Goal: Information Seeking & Learning: Find specific fact

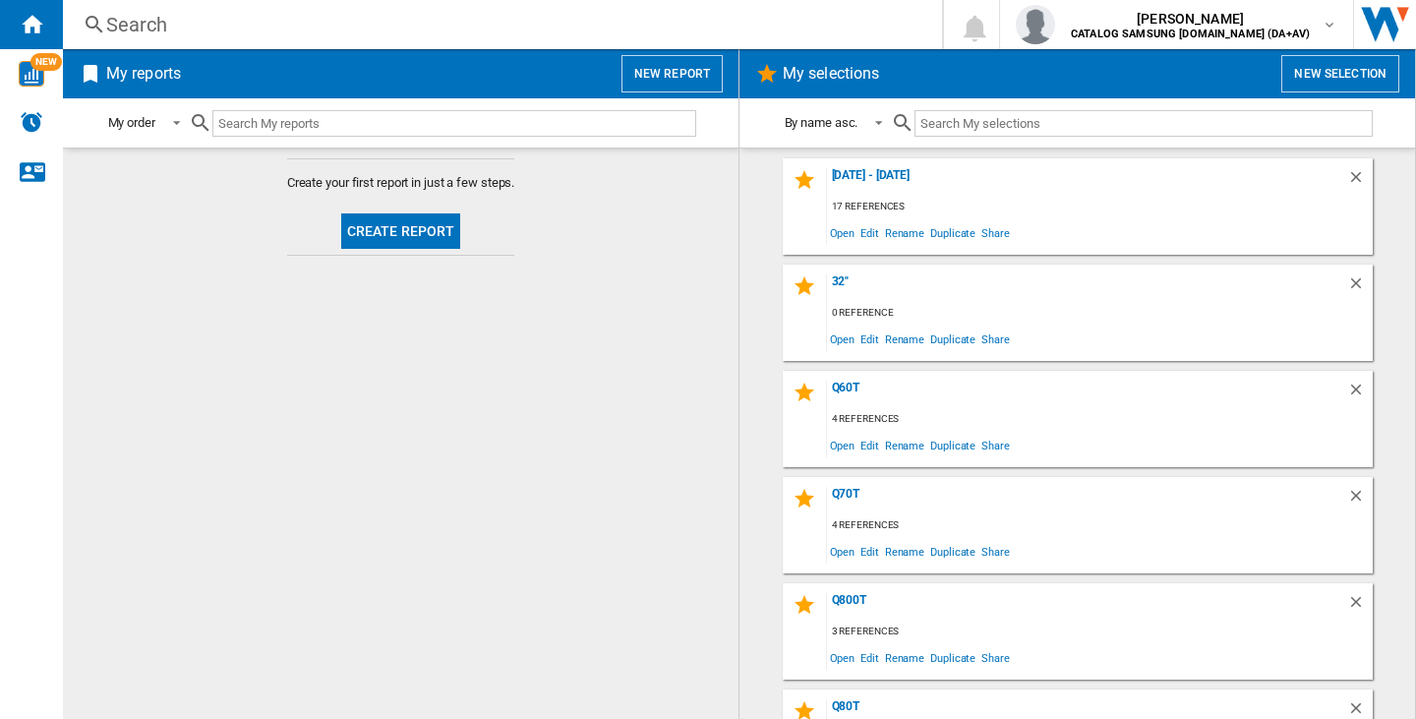
click at [263, 26] on div "Search" at bounding box center [498, 25] width 785 height 28
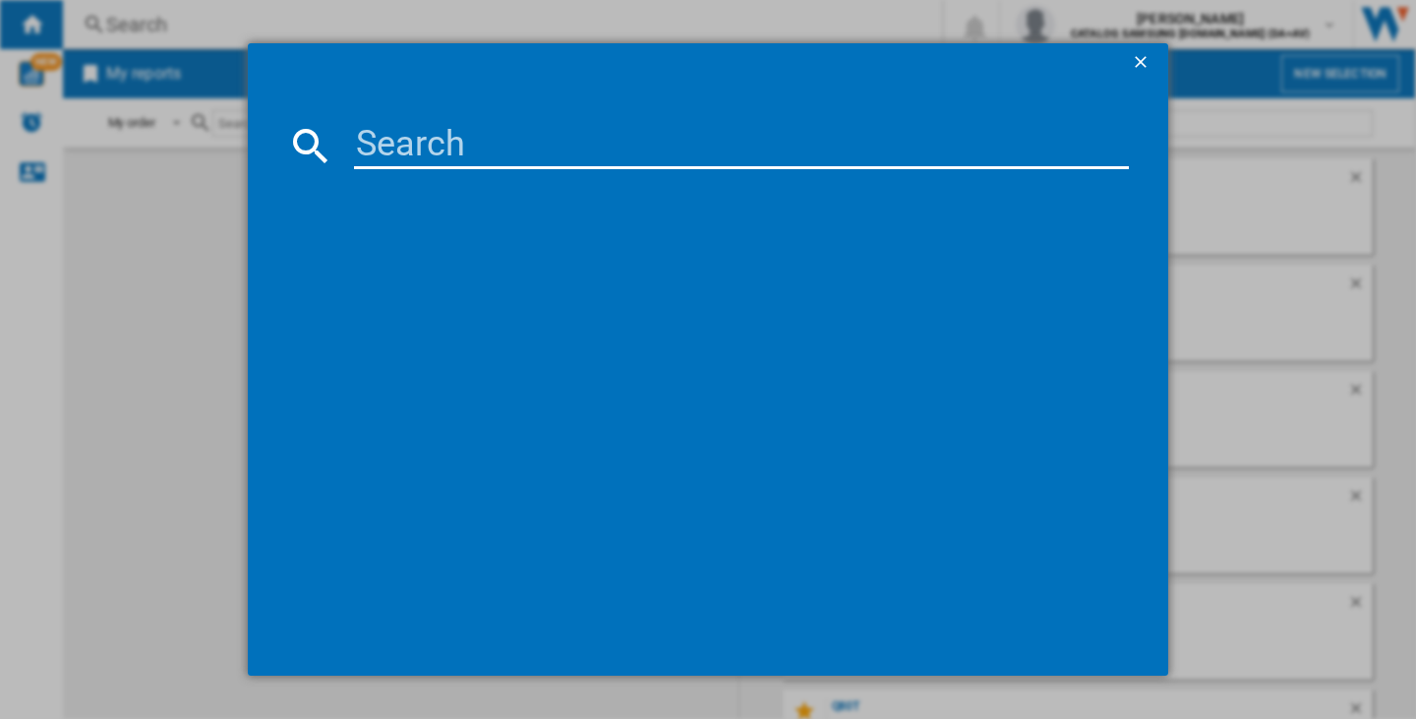
click at [413, 133] on input at bounding box center [741, 145] width 775 height 47
type input "43ua7500"
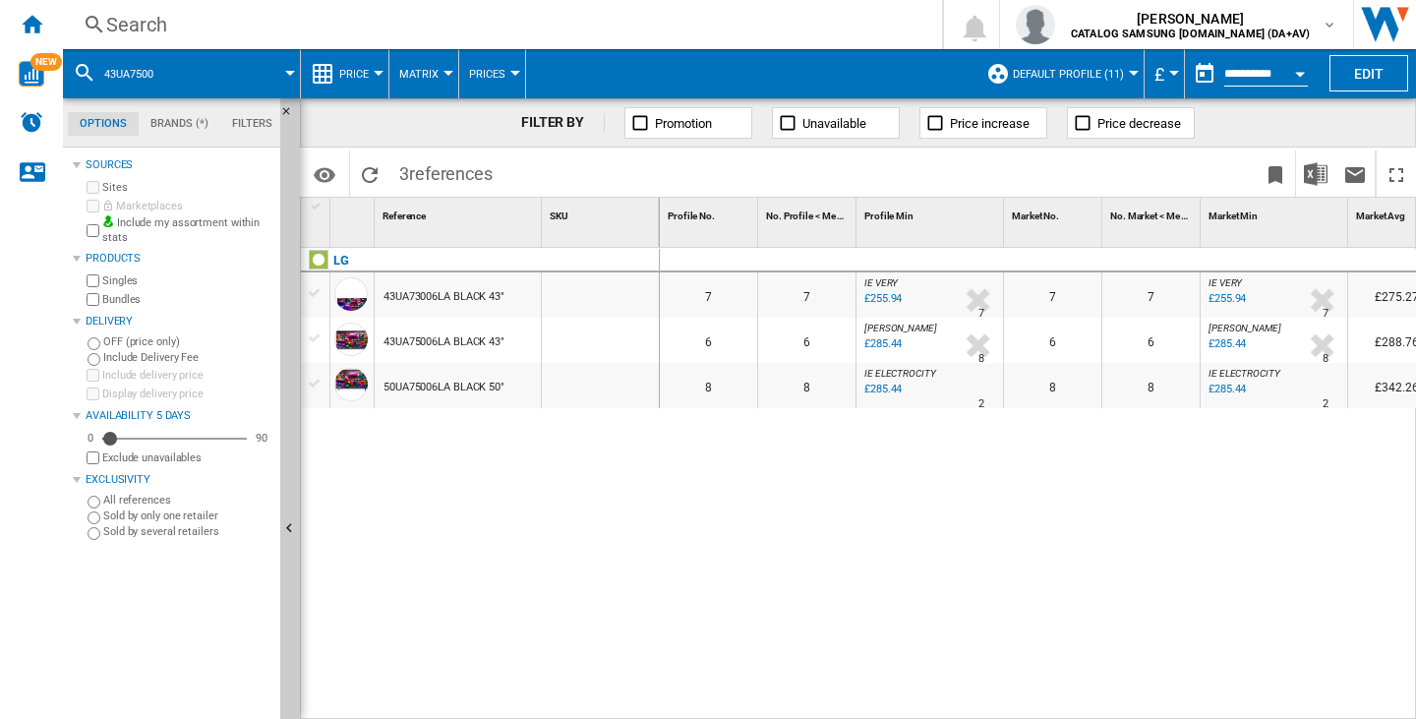
click at [1157, 80] on span "£" at bounding box center [1159, 74] width 10 height 21
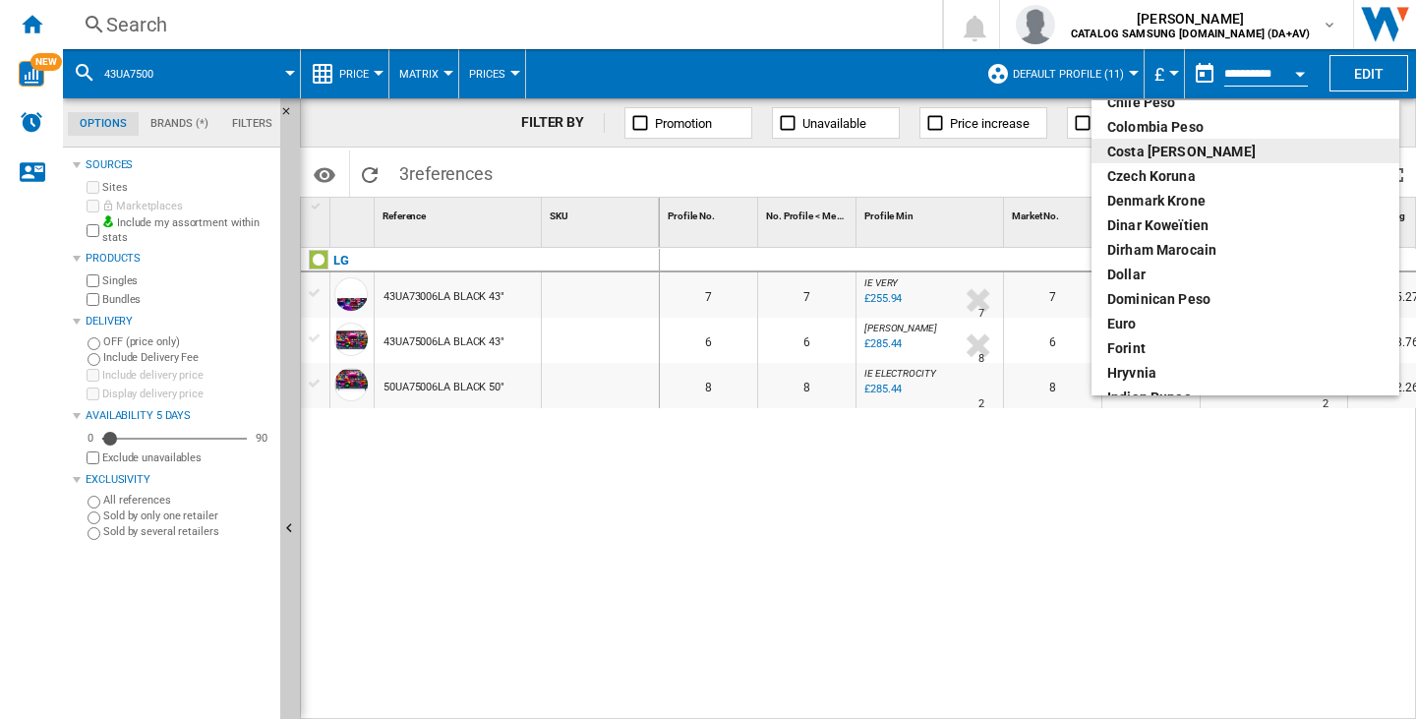
scroll to position [170, 0]
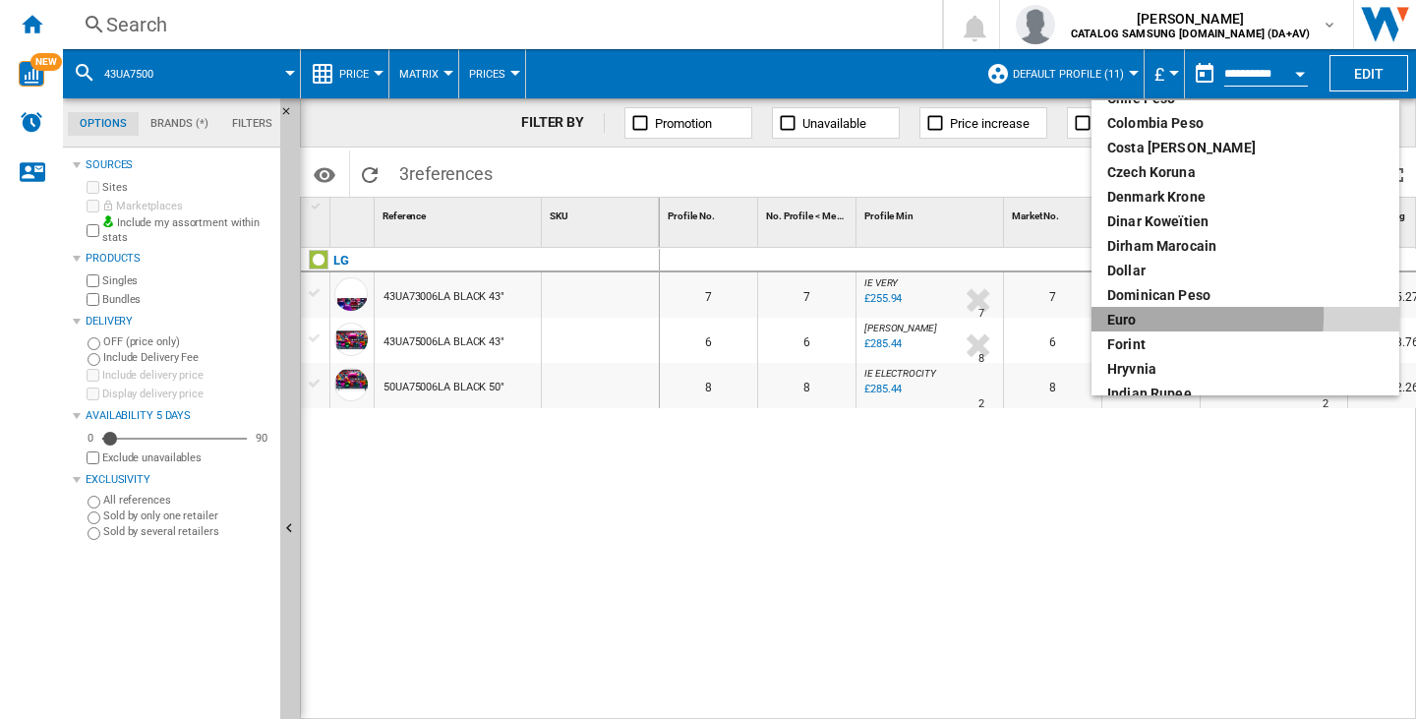
click at [1123, 314] on div "euro" at bounding box center [1245, 320] width 276 height 20
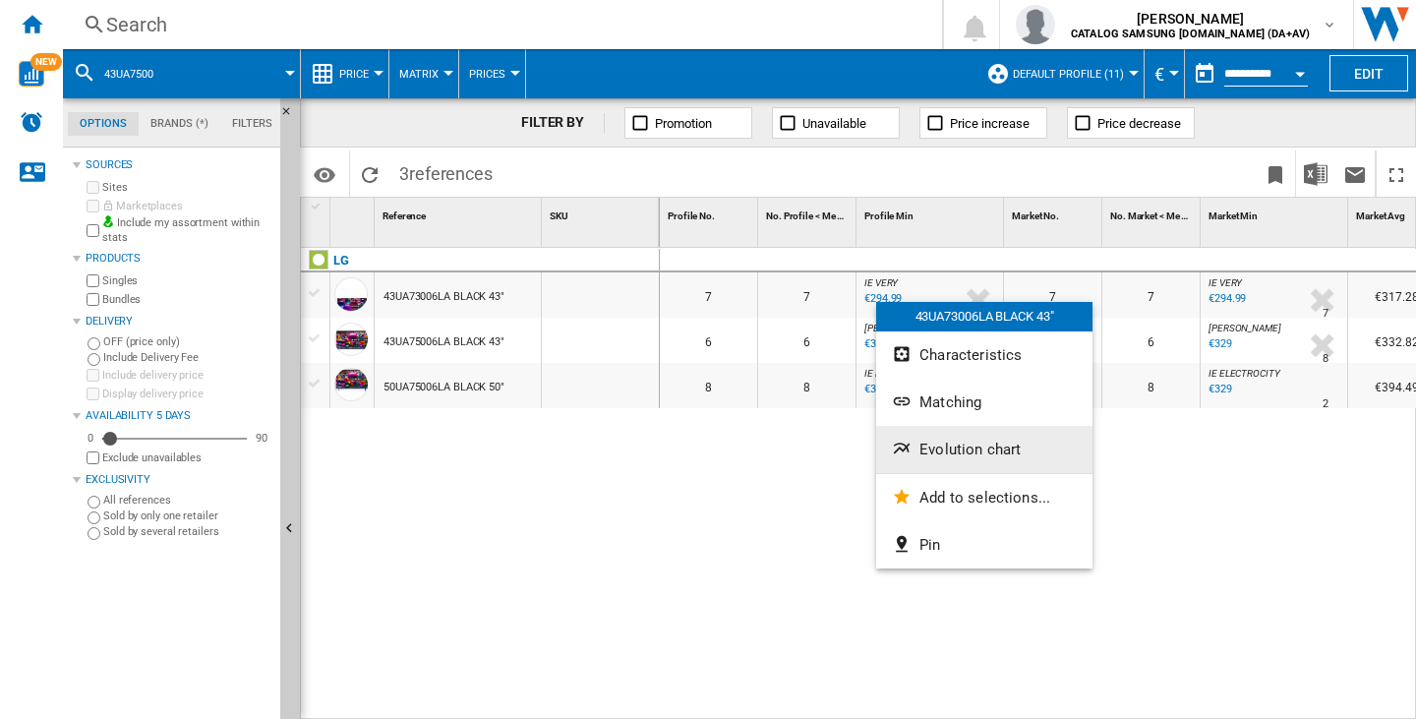
click at [939, 460] on button "Evolution chart" at bounding box center [984, 449] width 216 height 47
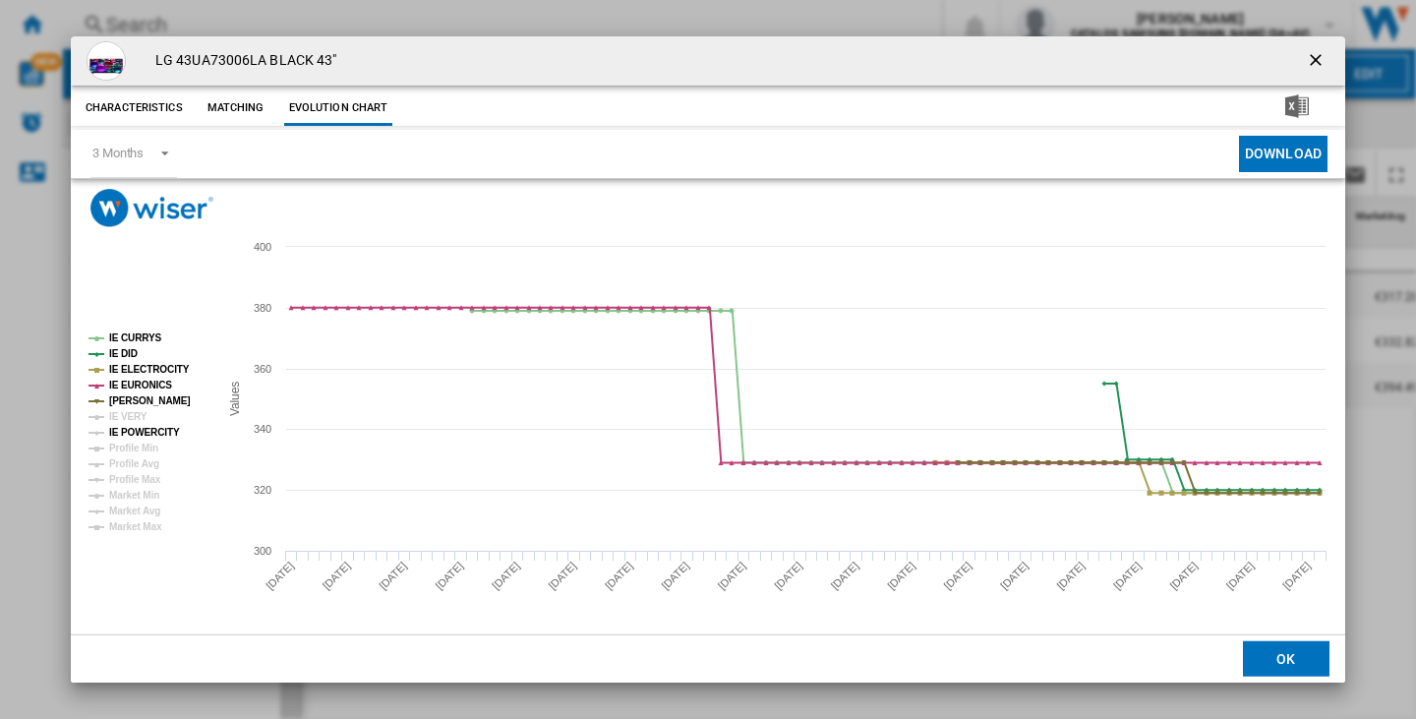
click at [134, 432] on tspan "IE POWERCITY" at bounding box center [144, 432] width 71 height 11
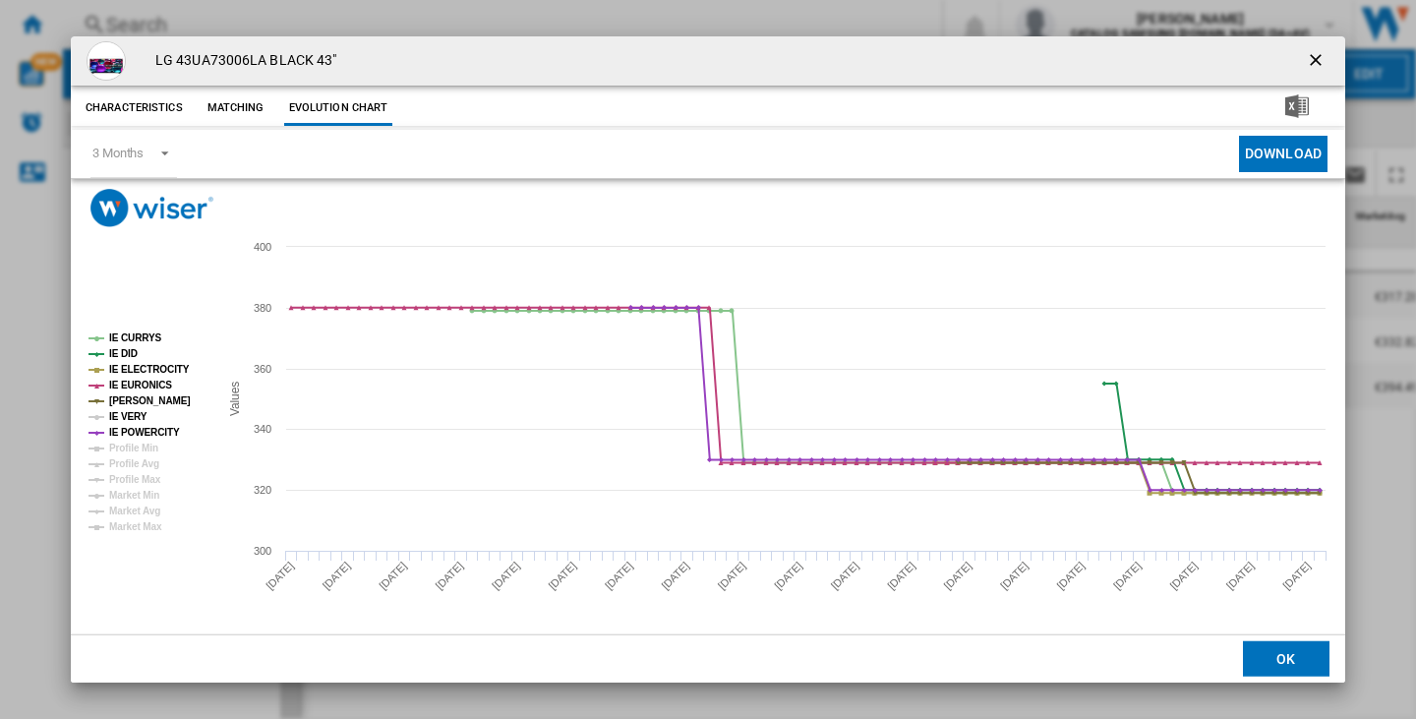
click at [129, 419] on tspan "IE VERY" at bounding box center [128, 416] width 38 height 11
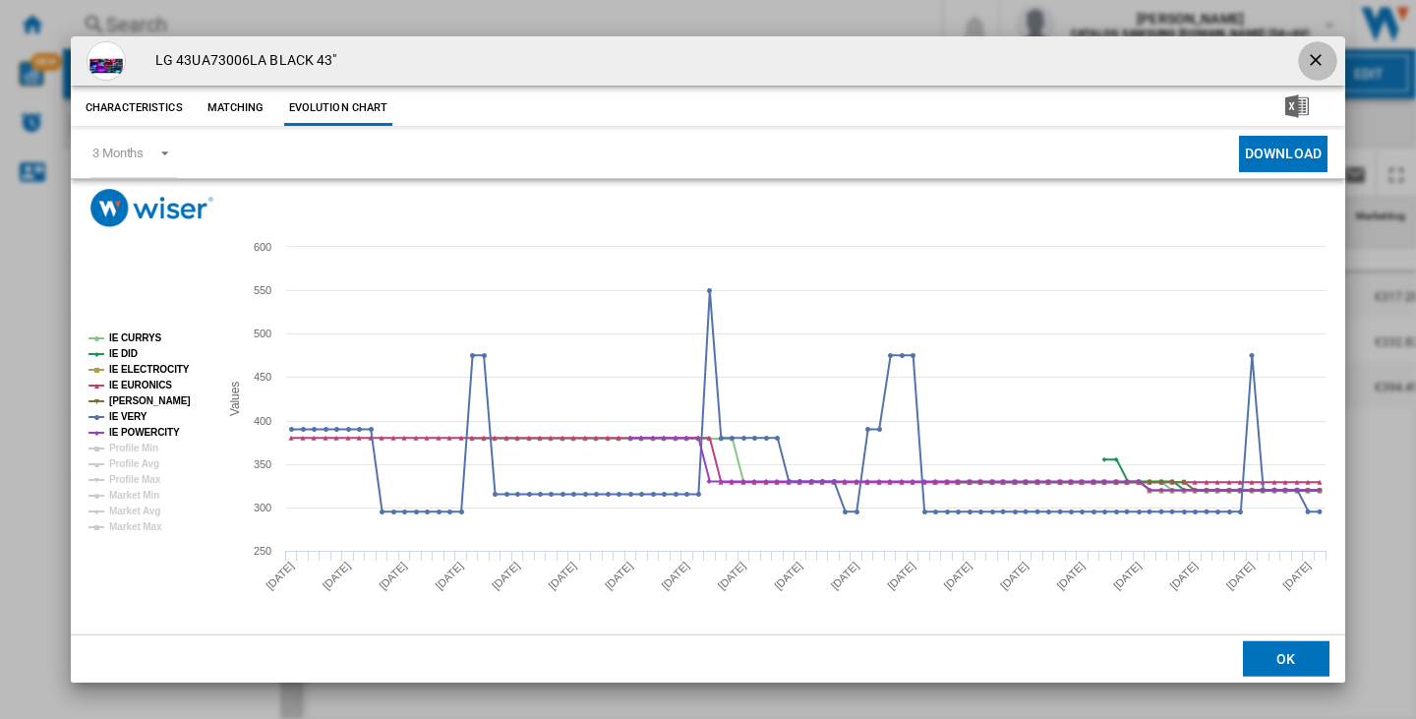
click at [1313, 57] on ng-md-icon "getI18NText('BUTTONS.CLOSE_DIALOG')" at bounding box center [1318, 62] width 24 height 24
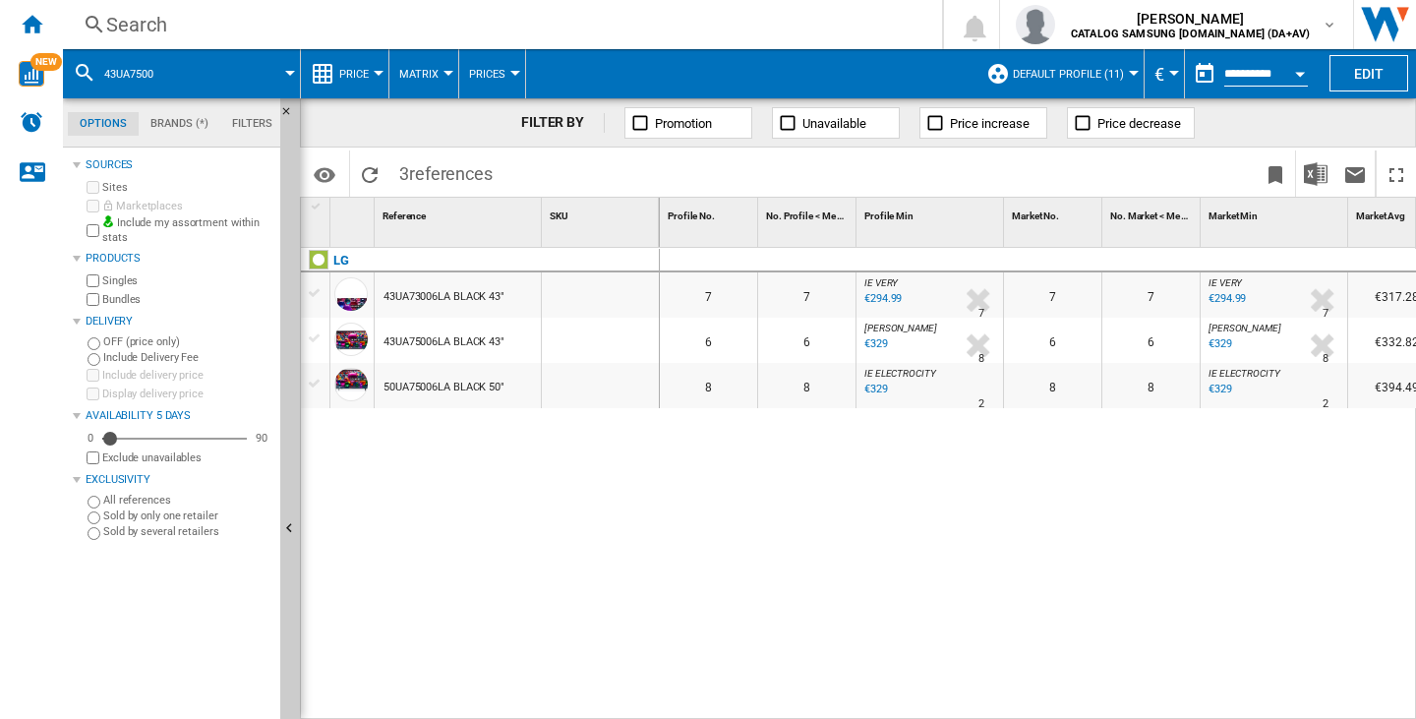
click at [160, 27] on div "Search" at bounding box center [498, 25] width 785 height 28
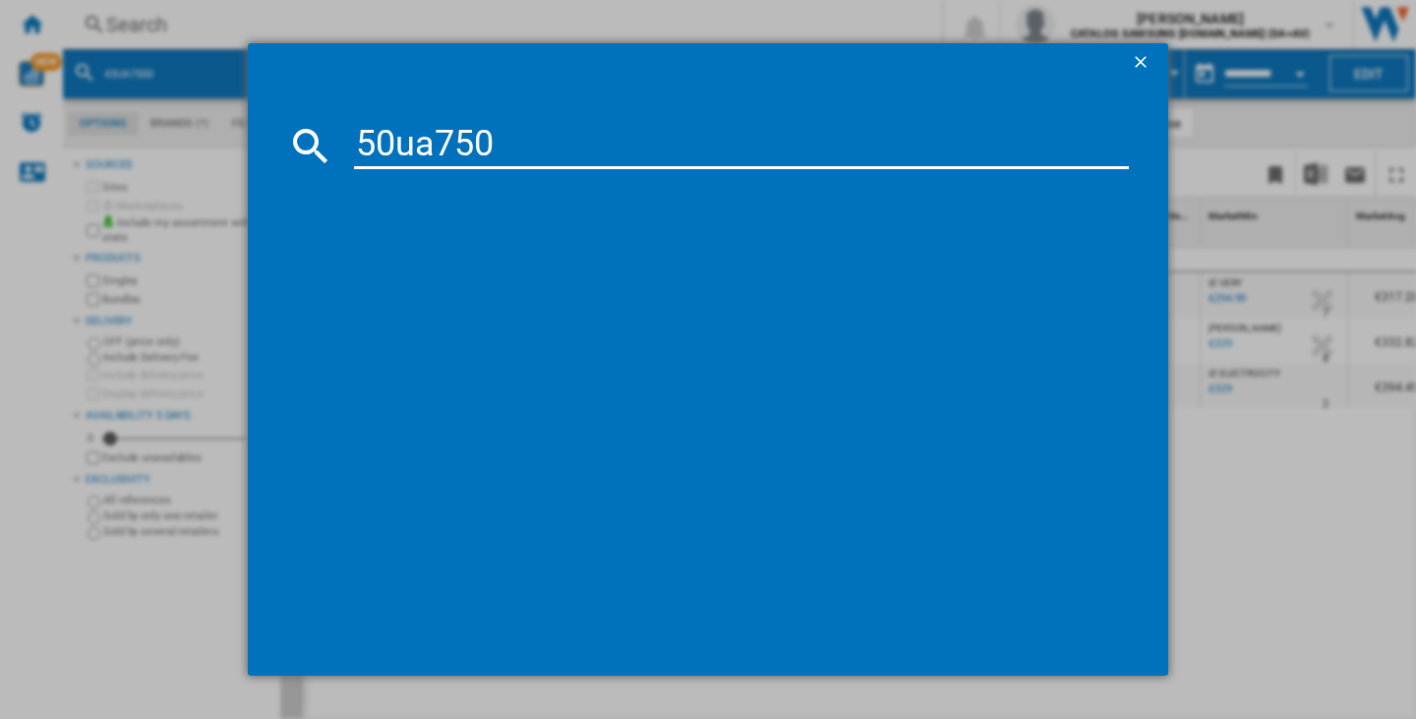
type input "50ua7500"
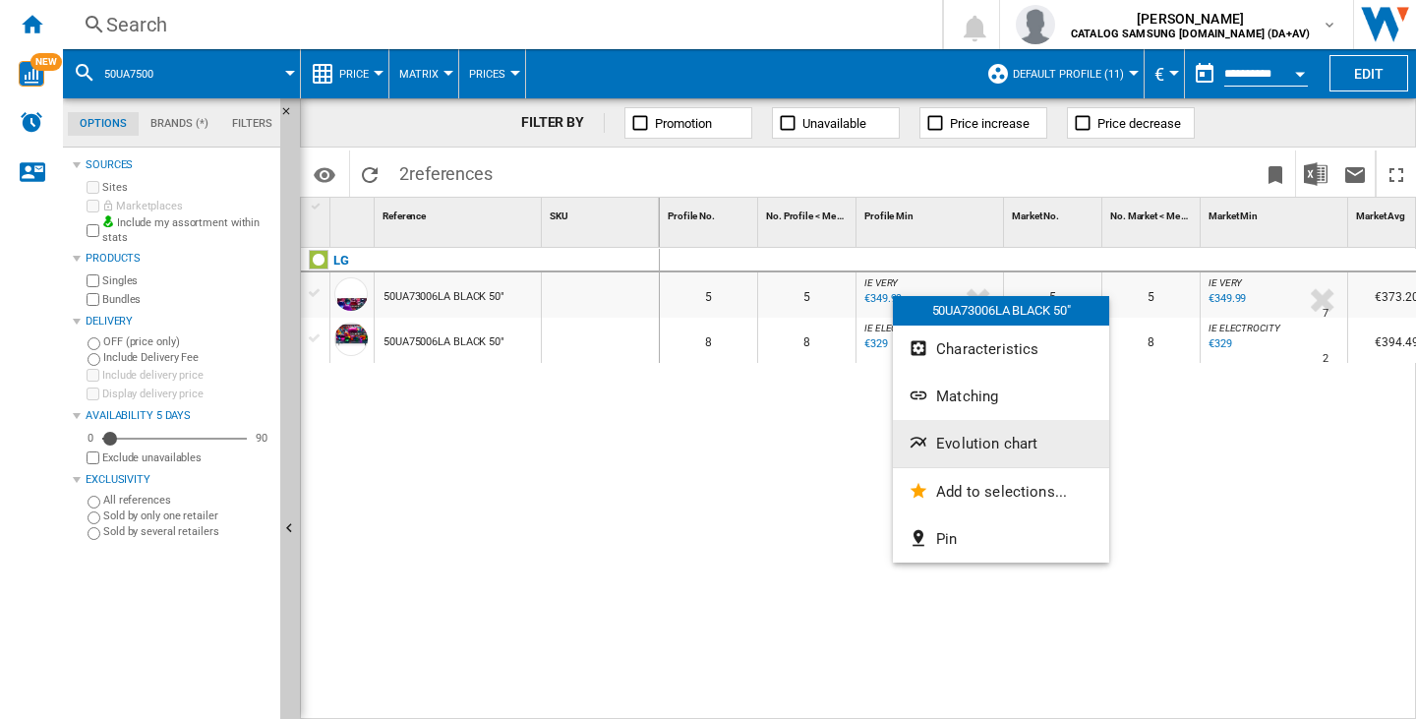
click at [980, 431] on button "Evolution chart" at bounding box center [1001, 443] width 216 height 47
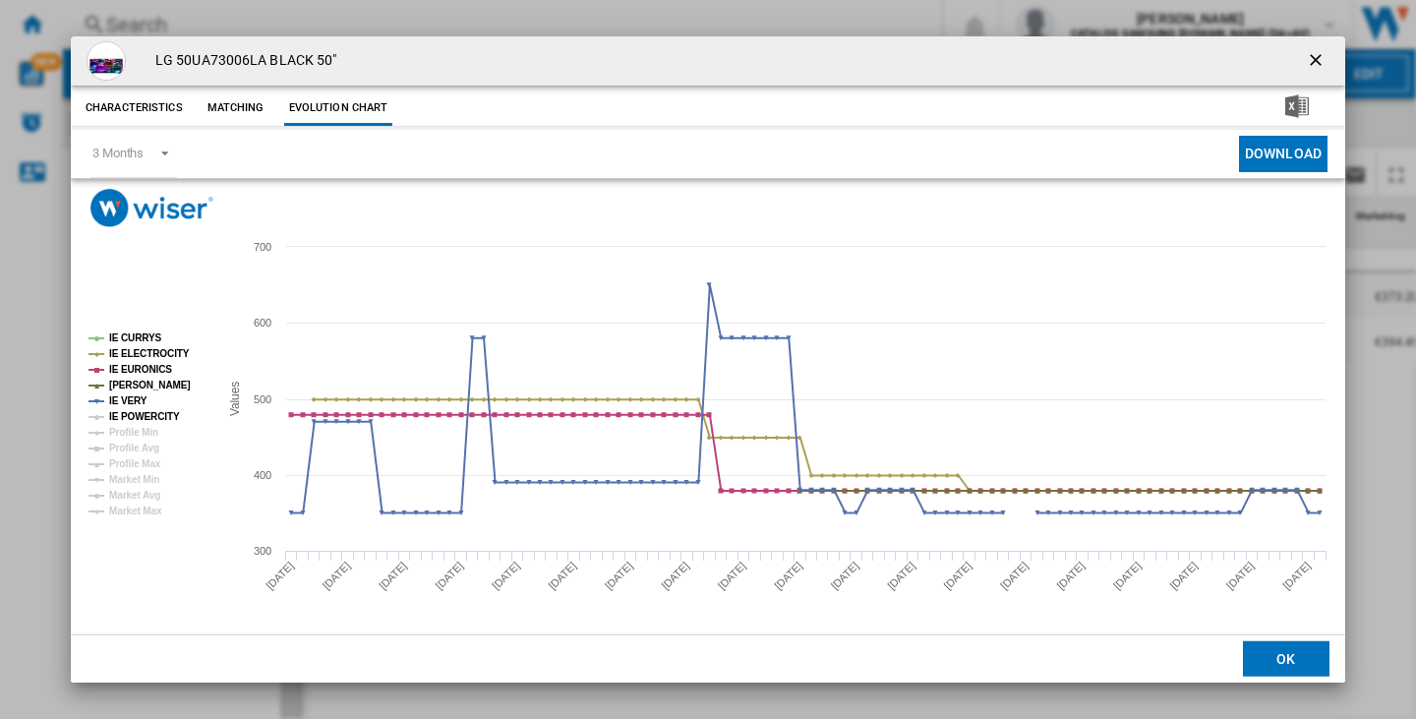
click at [172, 417] on tspan "IE POWERCITY" at bounding box center [144, 416] width 71 height 11
click at [1320, 58] on ng-md-icon "getI18NText('BUTTONS.CLOSE_DIALOG')" at bounding box center [1318, 62] width 24 height 24
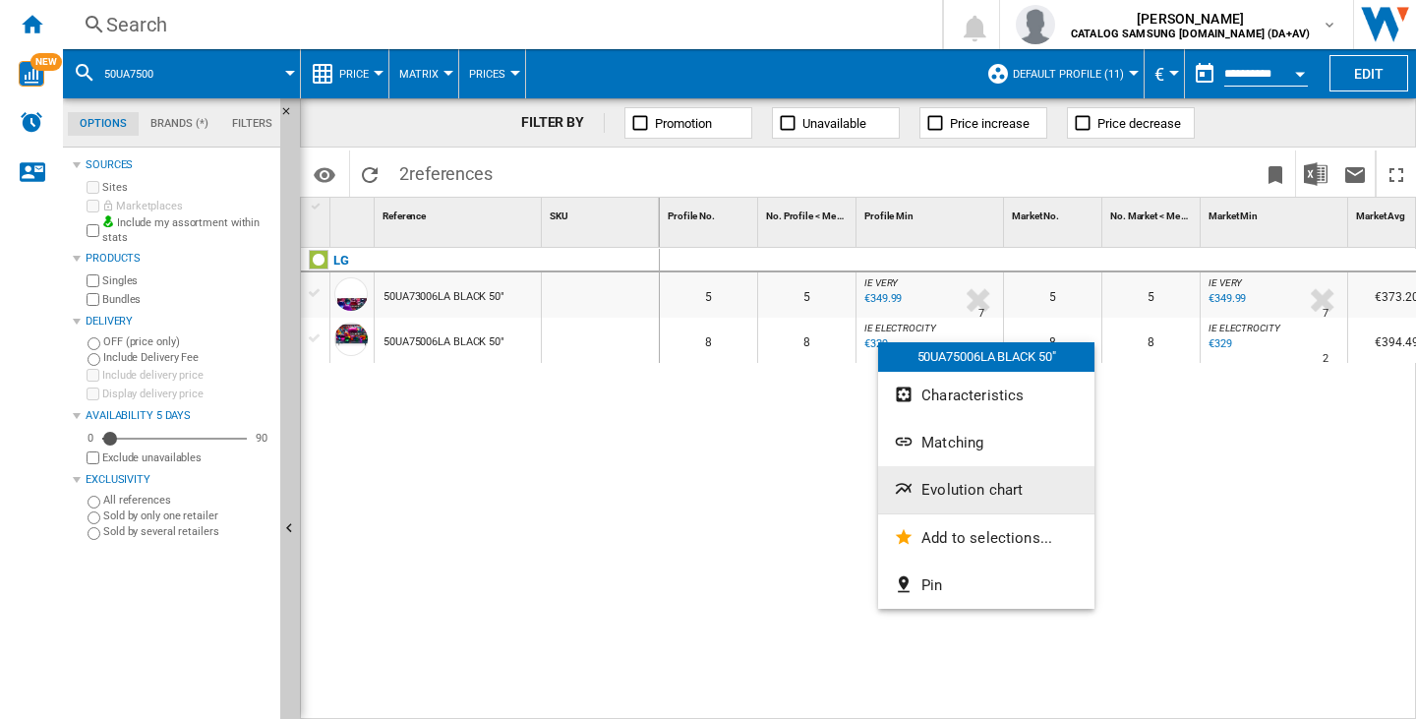
click at [948, 488] on span "Evolution chart" at bounding box center [971, 490] width 101 height 18
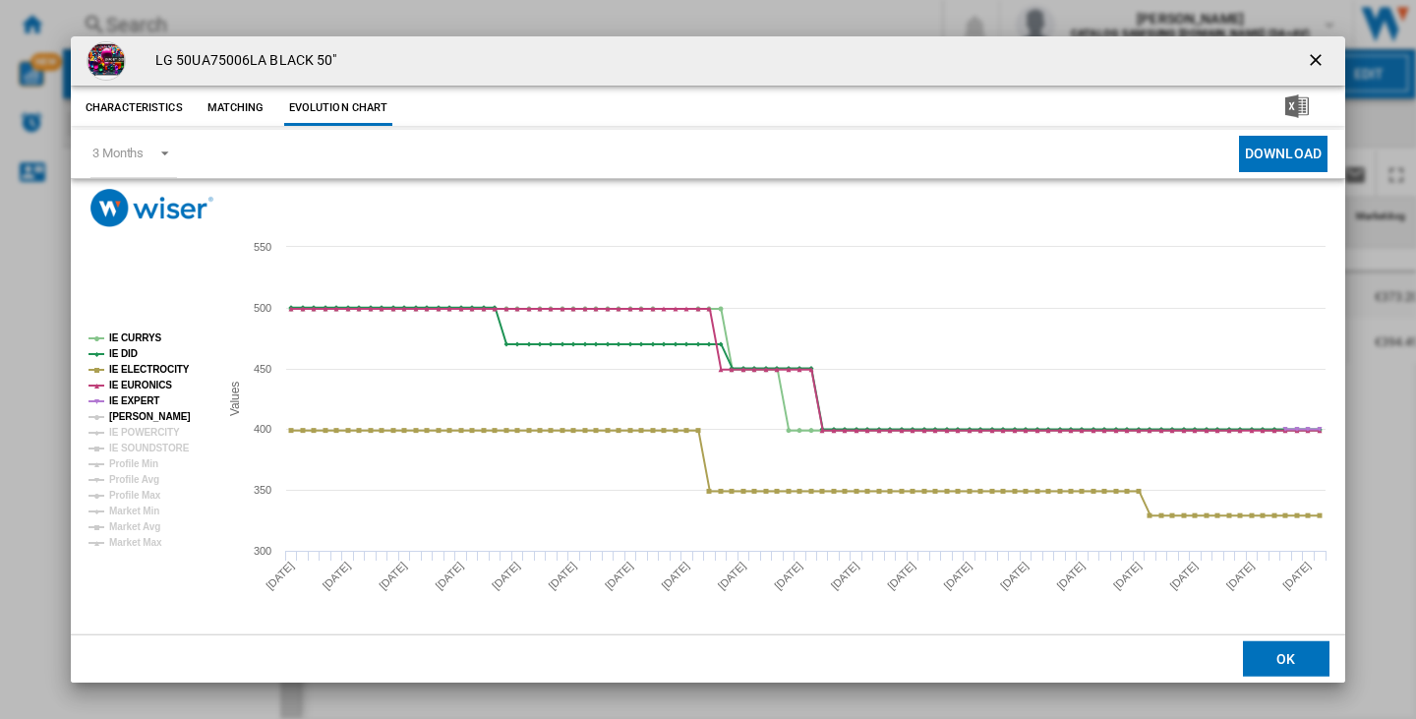
click at [152, 414] on tspan "[PERSON_NAME]" at bounding box center [150, 416] width 82 height 11
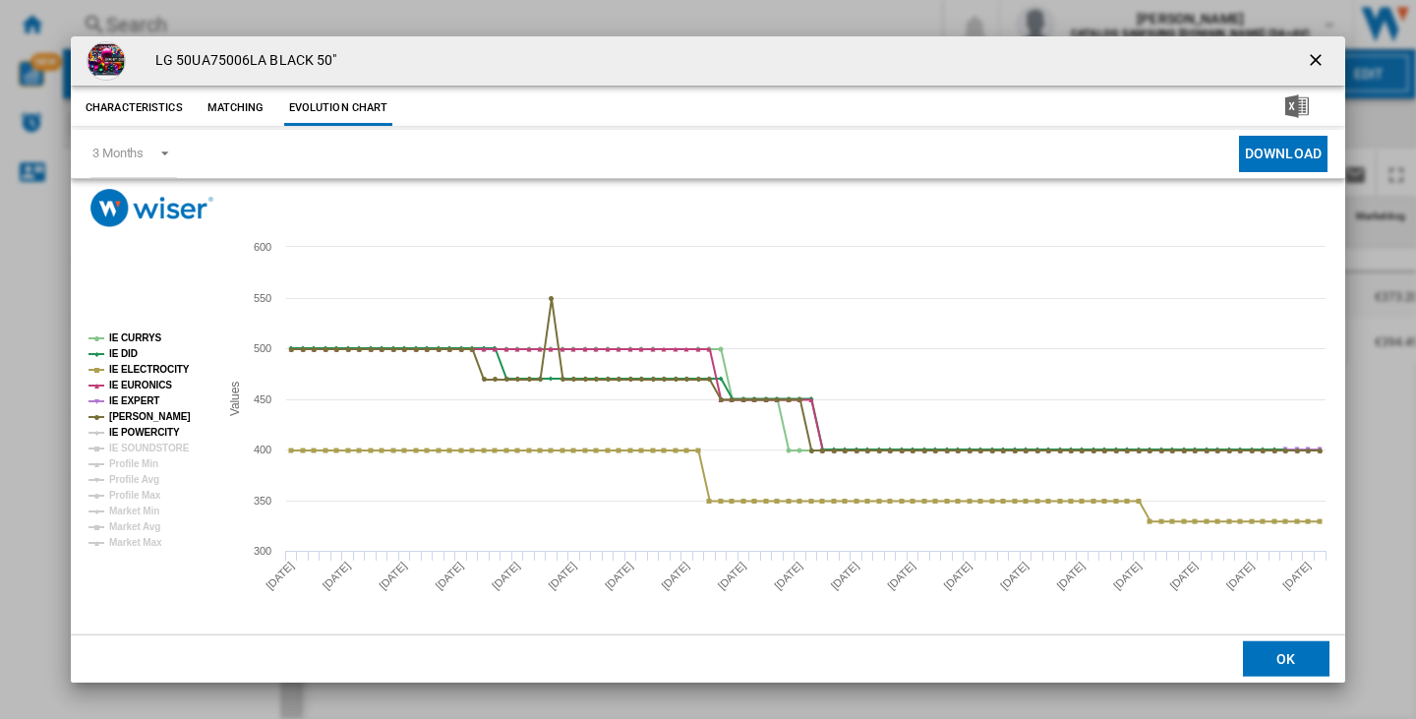
click at [141, 433] on tspan "IE POWERCITY" at bounding box center [144, 432] width 71 height 11
click at [143, 442] on tspan "IE SOUNDSTORE" at bounding box center [149, 447] width 81 height 11
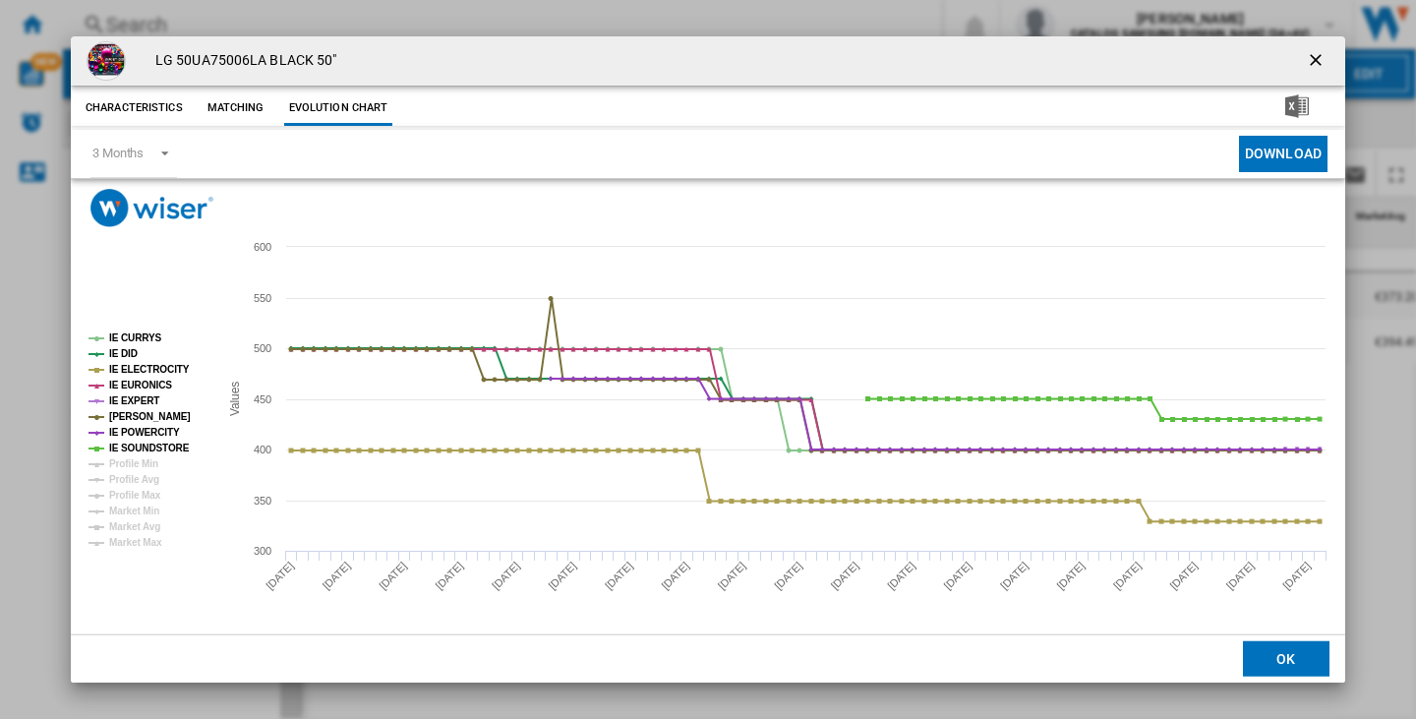
click at [1317, 60] on ng-md-icon "getI18NText('BUTTONS.CLOSE_DIALOG')" at bounding box center [1318, 62] width 24 height 24
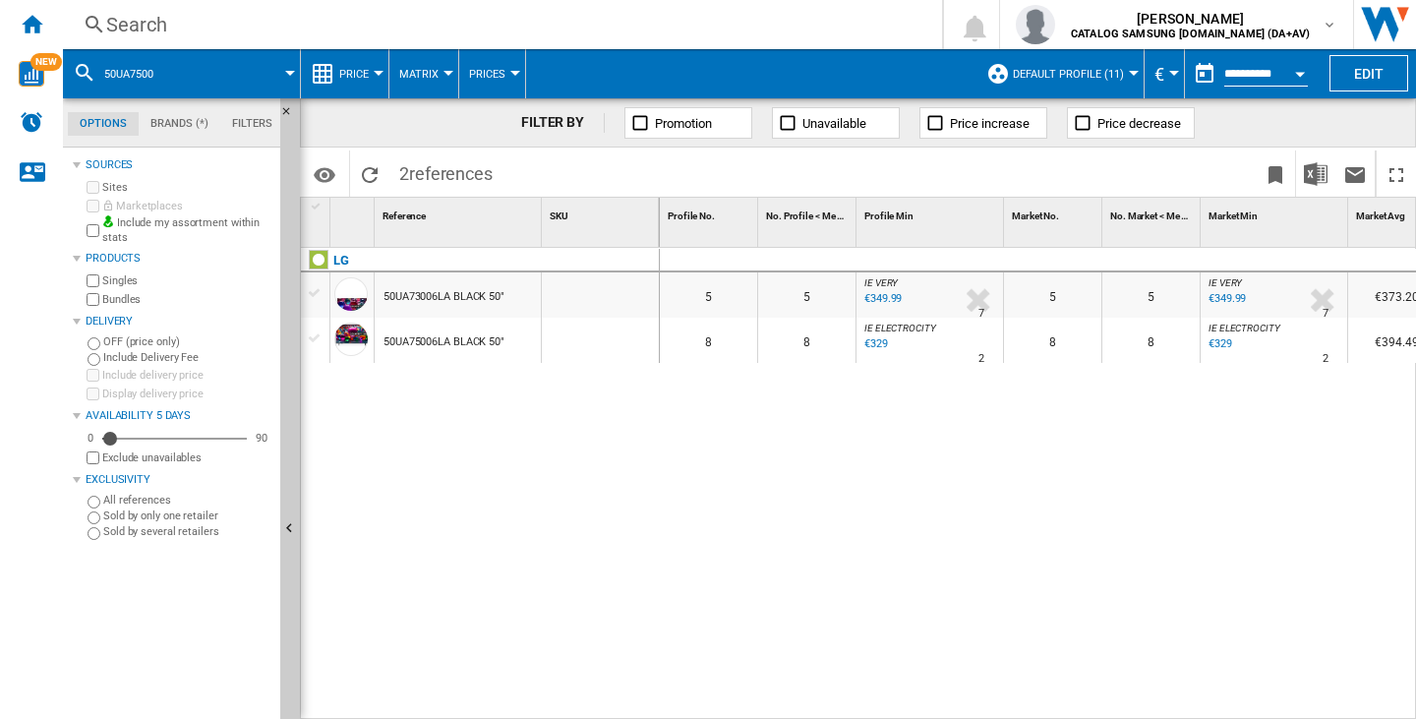
click at [159, 30] on div "Search" at bounding box center [498, 25] width 785 height 28
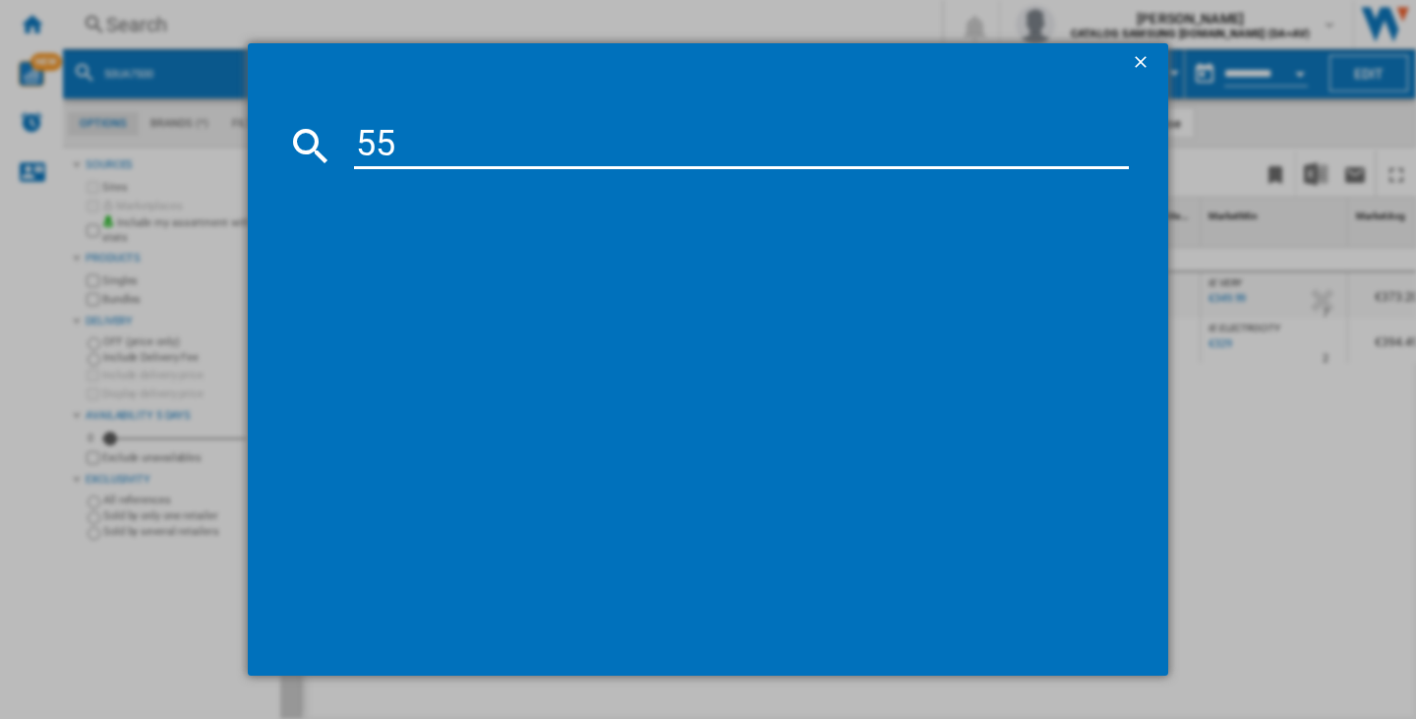
type input "55b"
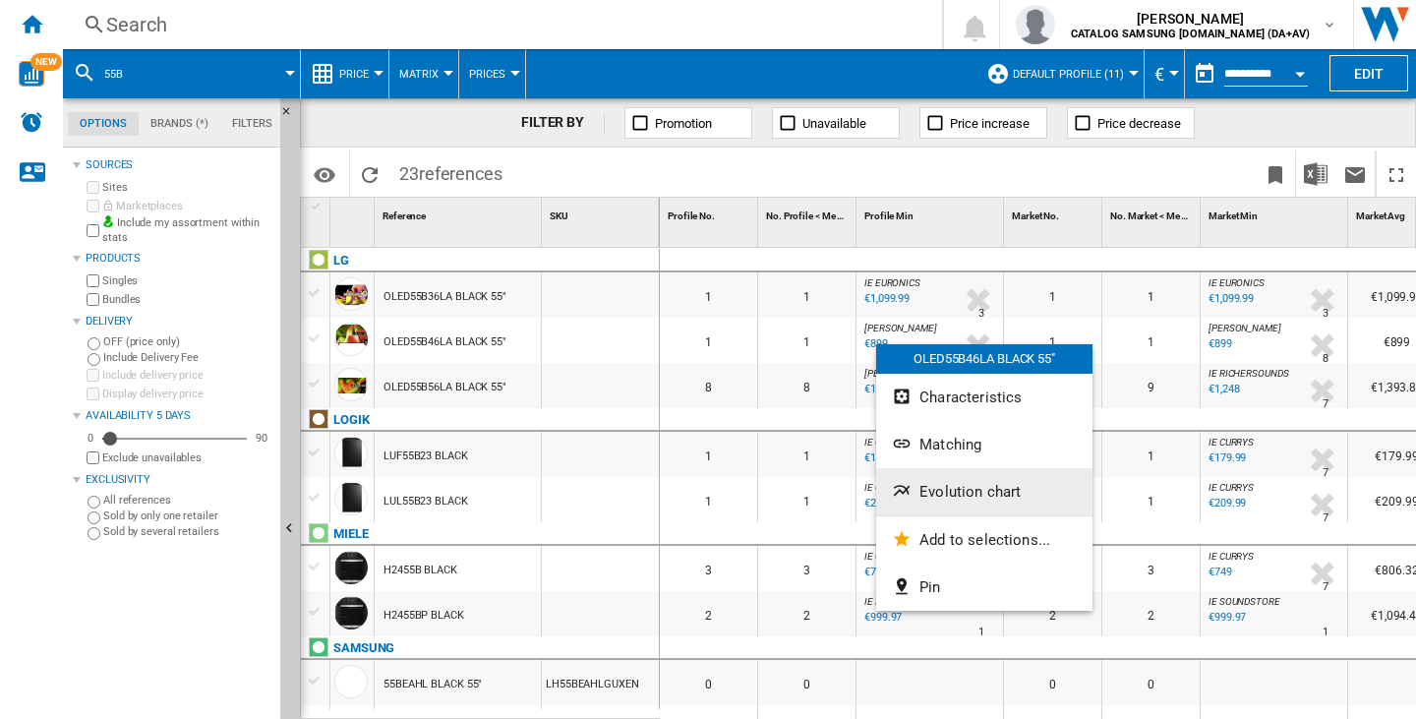
click at [961, 499] on span "Evolution chart" at bounding box center [969, 492] width 101 height 18
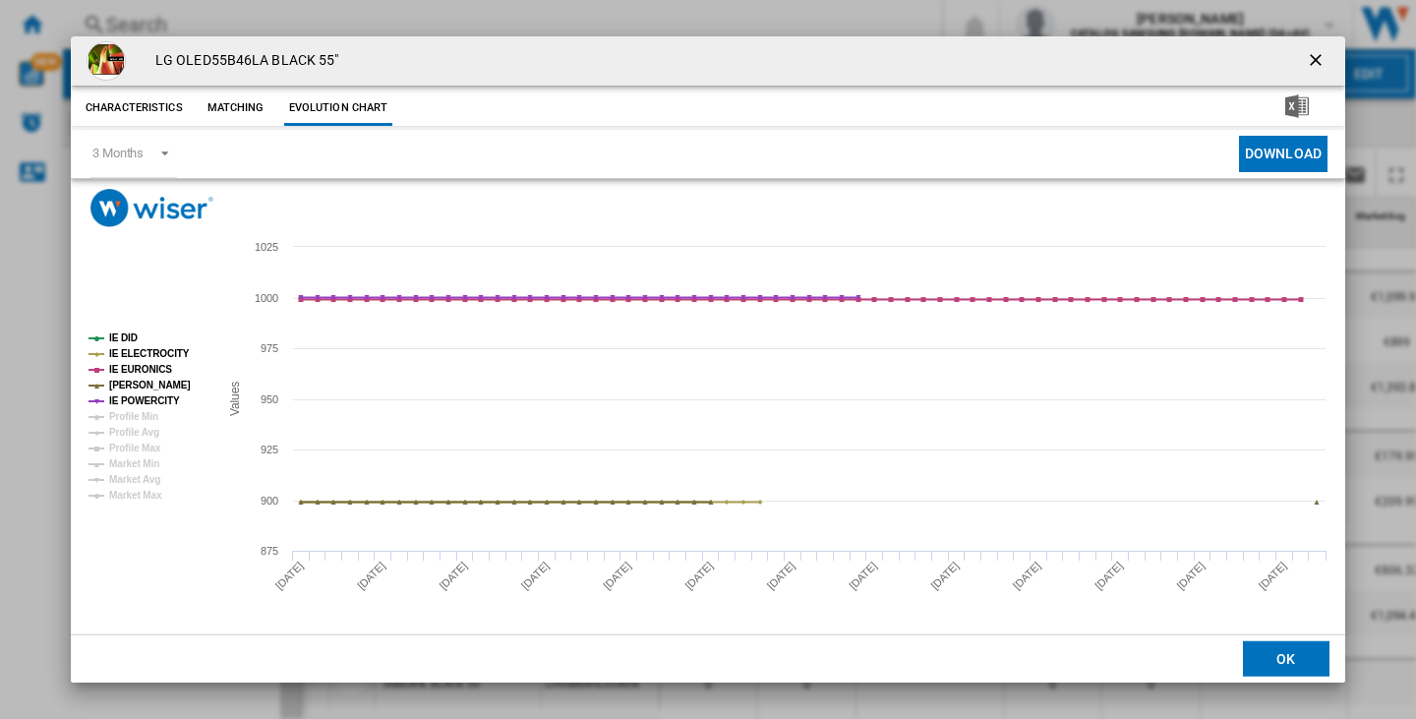
click at [1313, 59] on ng-md-icon "getI18NText('BUTTONS.CLOSE_DIALOG')" at bounding box center [1318, 62] width 24 height 24
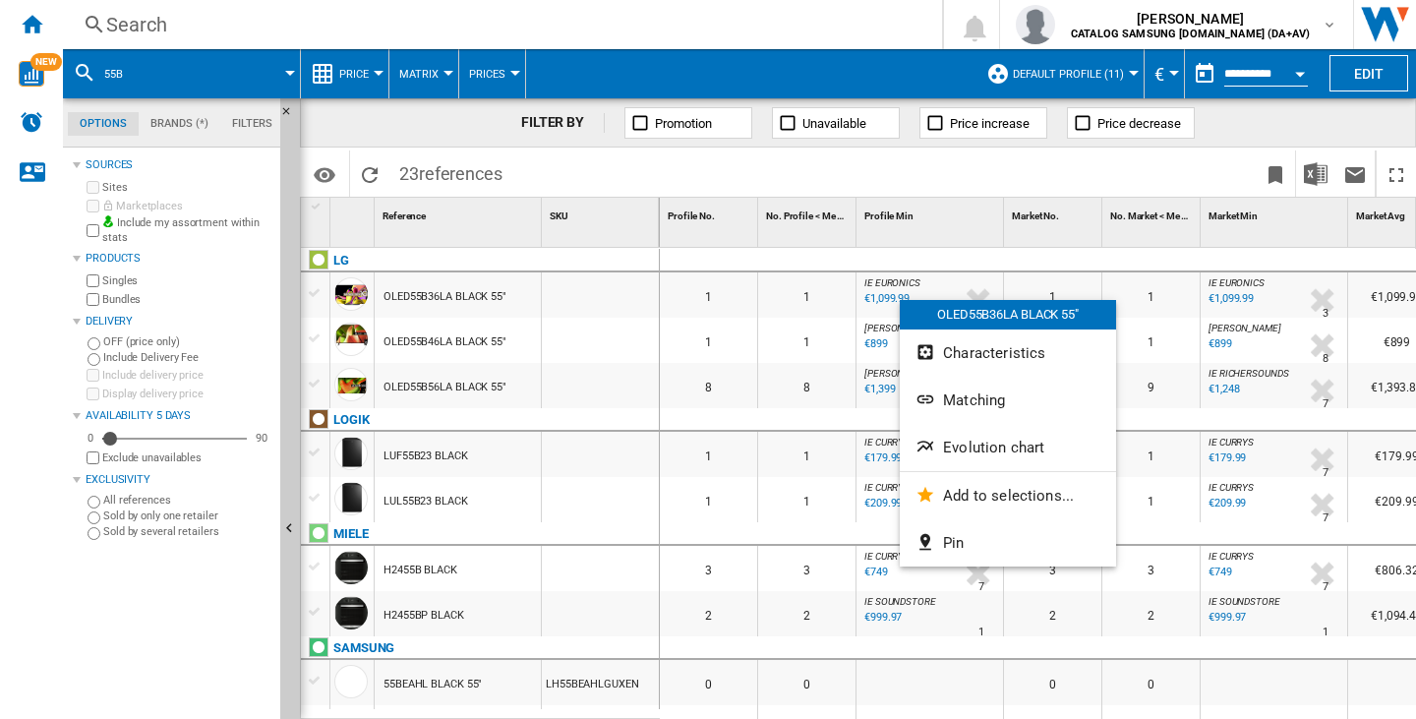
click at [714, 424] on div at bounding box center [708, 359] width 1416 height 719
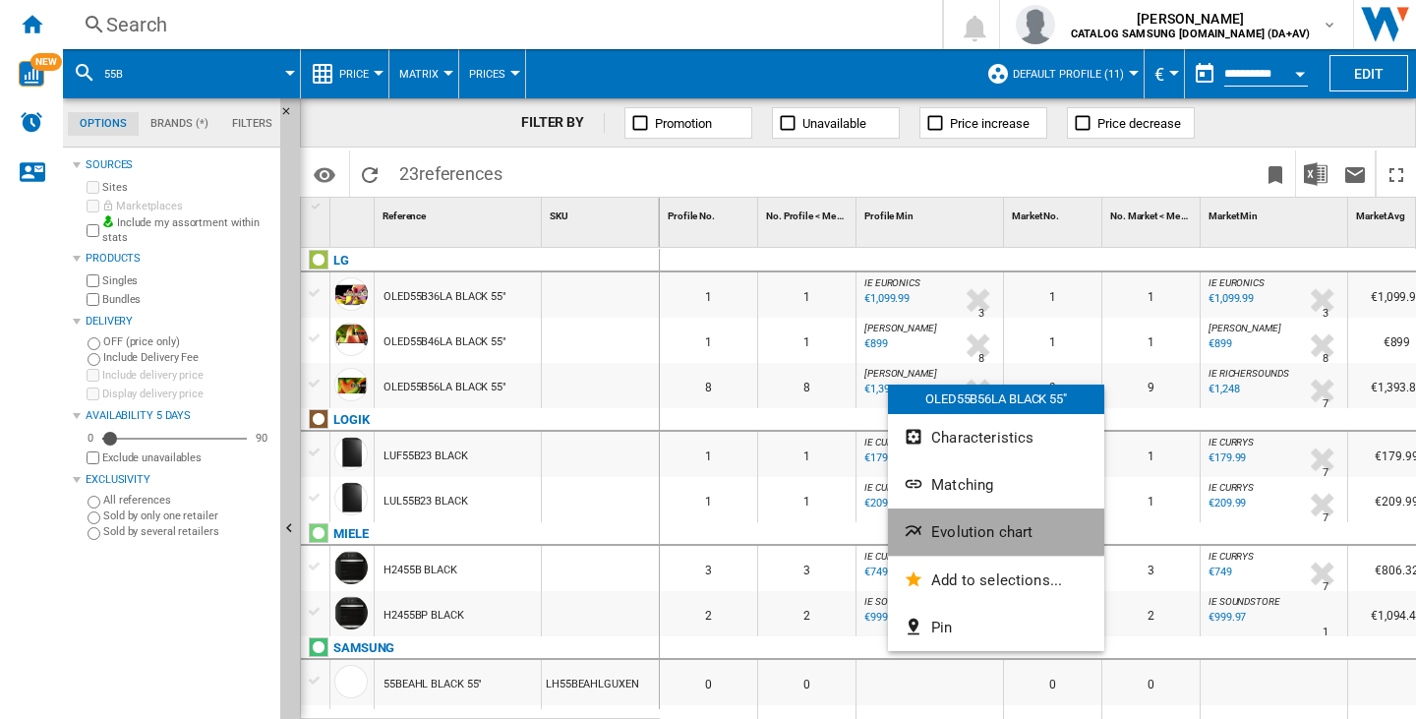
click at [970, 519] on button "Evolution chart" at bounding box center [996, 531] width 216 height 47
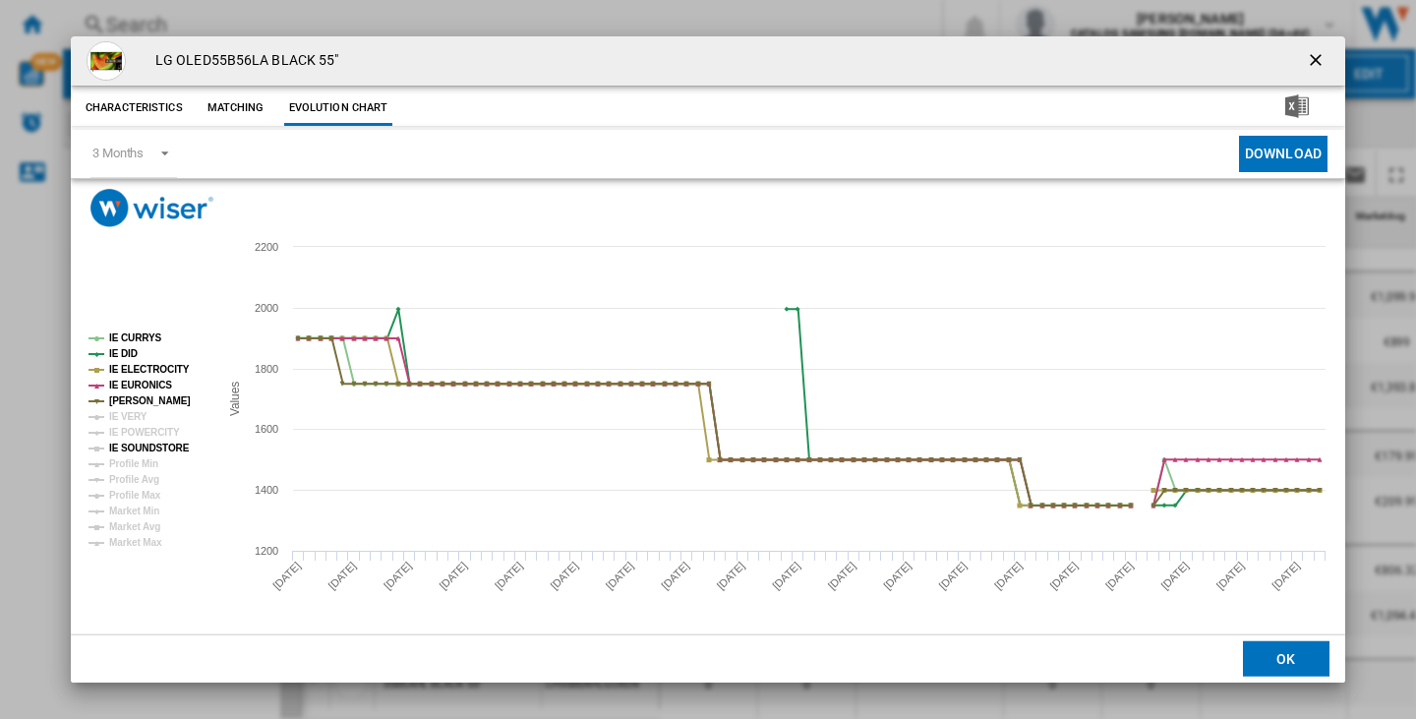
click at [137, 451] on tspan "IE SOUNDSTORE" at bounding box center [149, 447] width 81 height 11
click at [139, 435] on tspan "IE POWERCITY" at bounding box center [144, 432] width 71 height 11
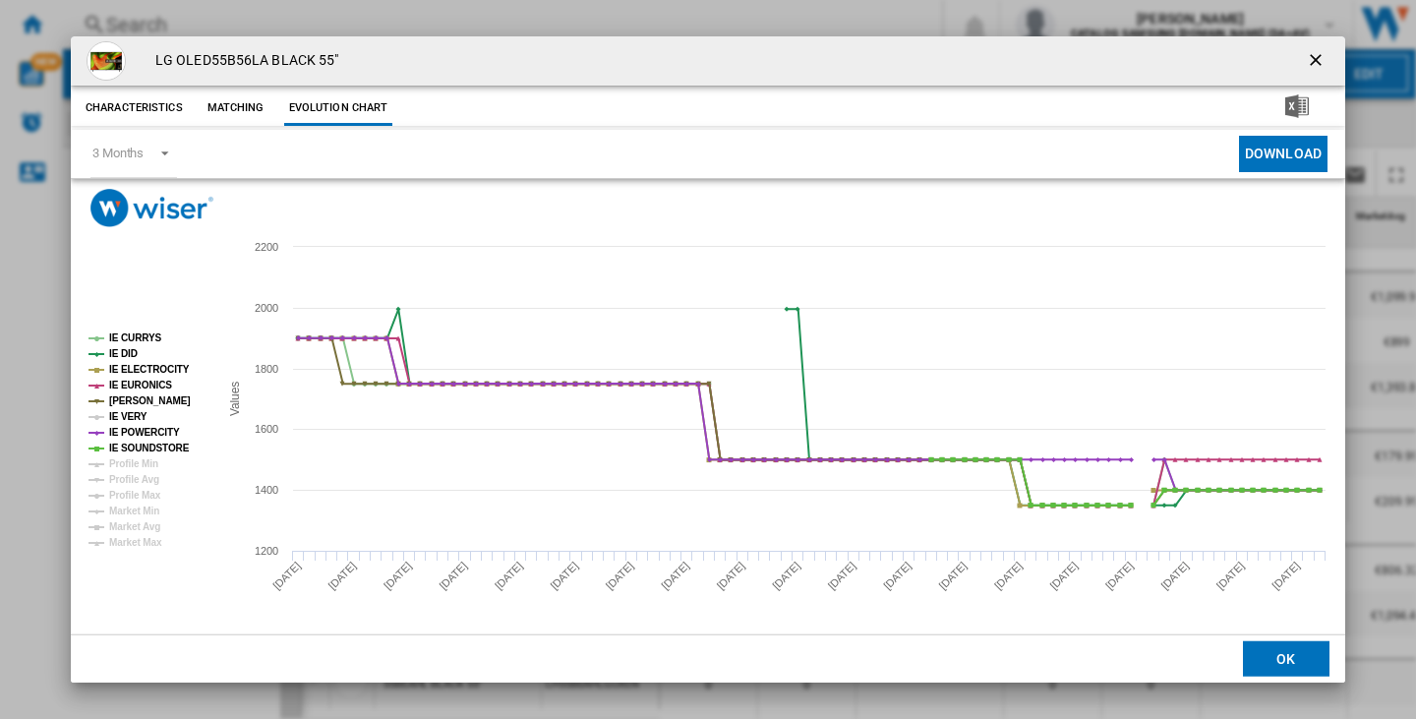
click at [126, 414] on tspan "IE VERY" at bounding box center [128, 416] width 38 height 11
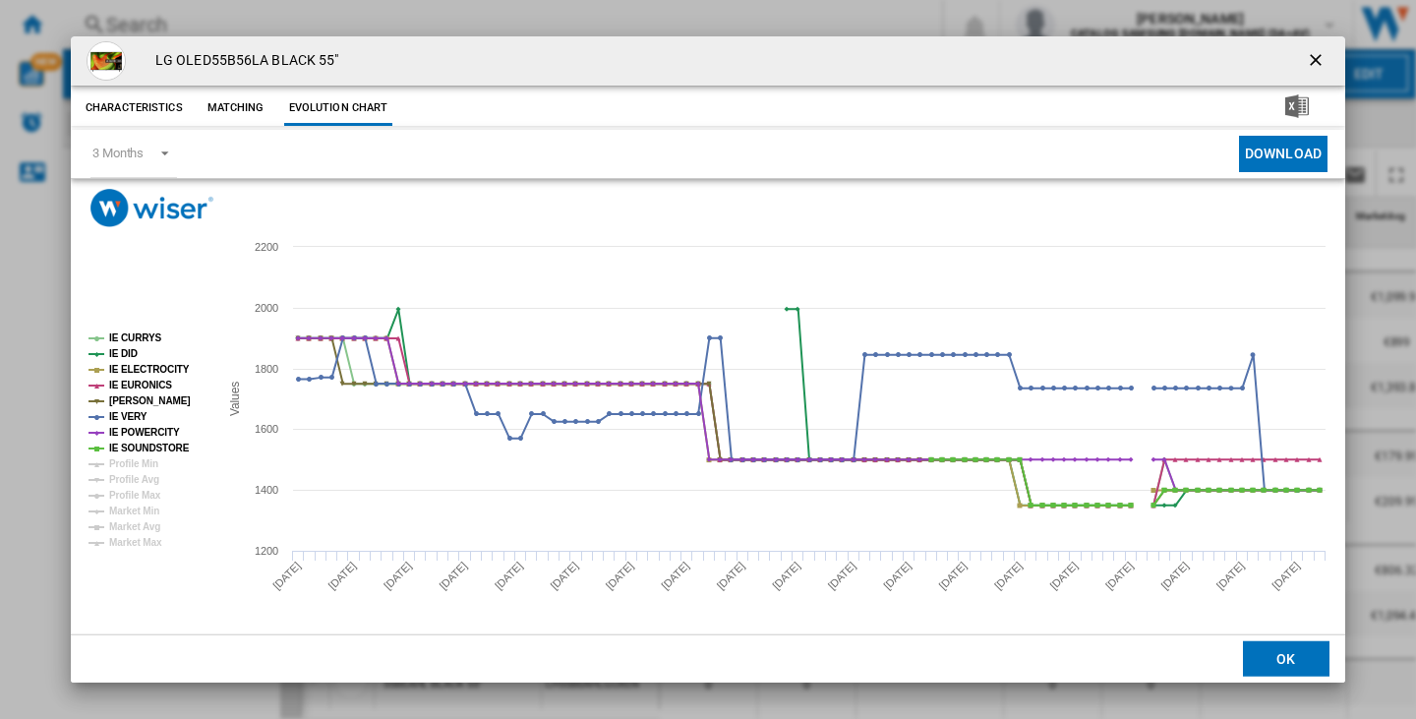
click at [1312, 64] on ng-md-icon "getI18NText('BUTTONS.CLOSE_DIALOG')" at bounding box center [1318, 62] width 24 height 24
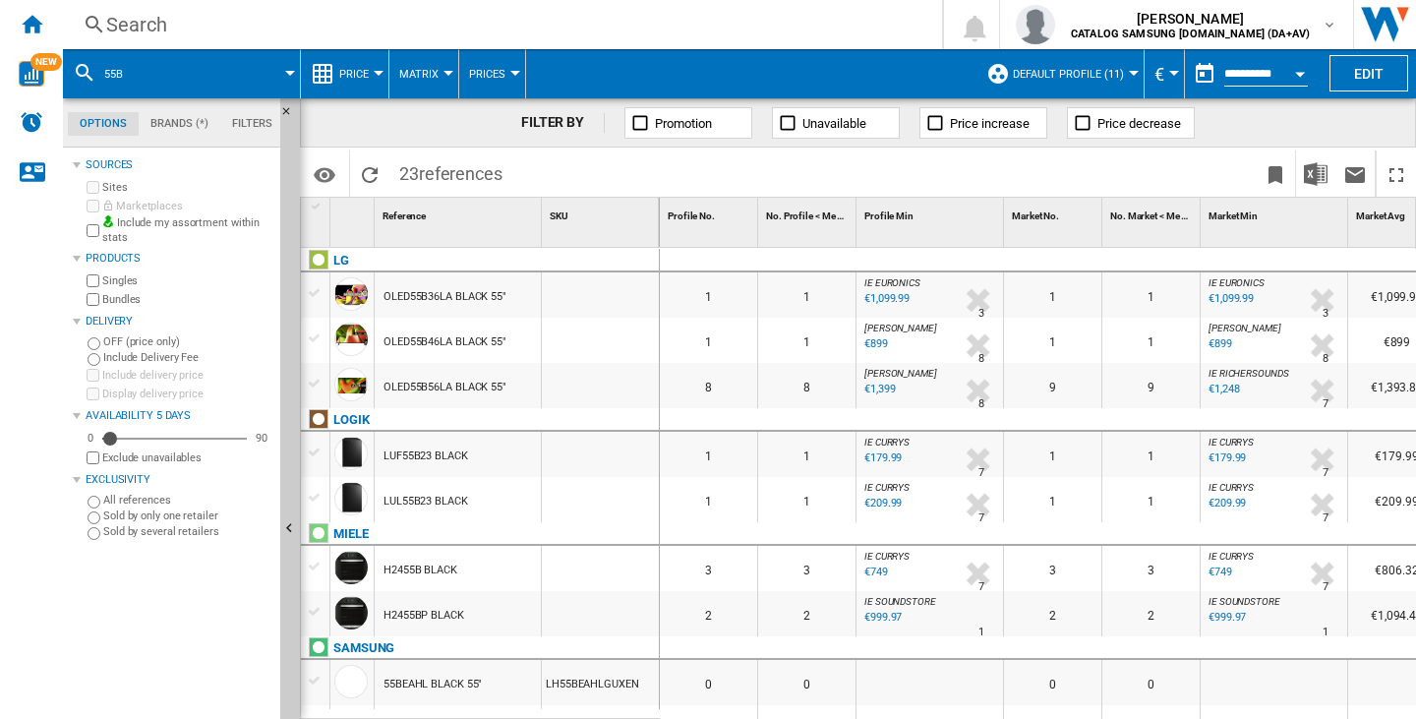
click at [168, 25] on div "Search" at bounding box center [498, 25] width 785 height 28
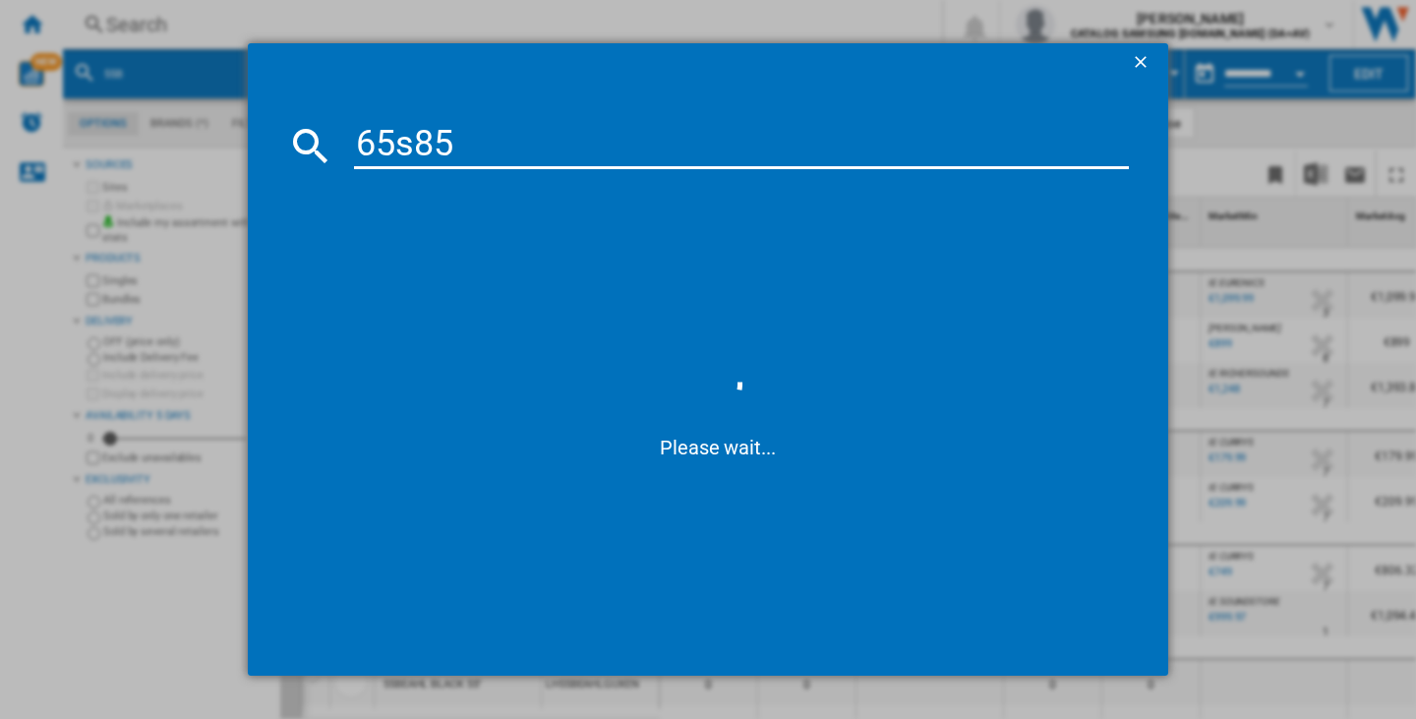
type input "65s85f"
